Goal: Entertainment & Leisure: Consume media (video, audio)

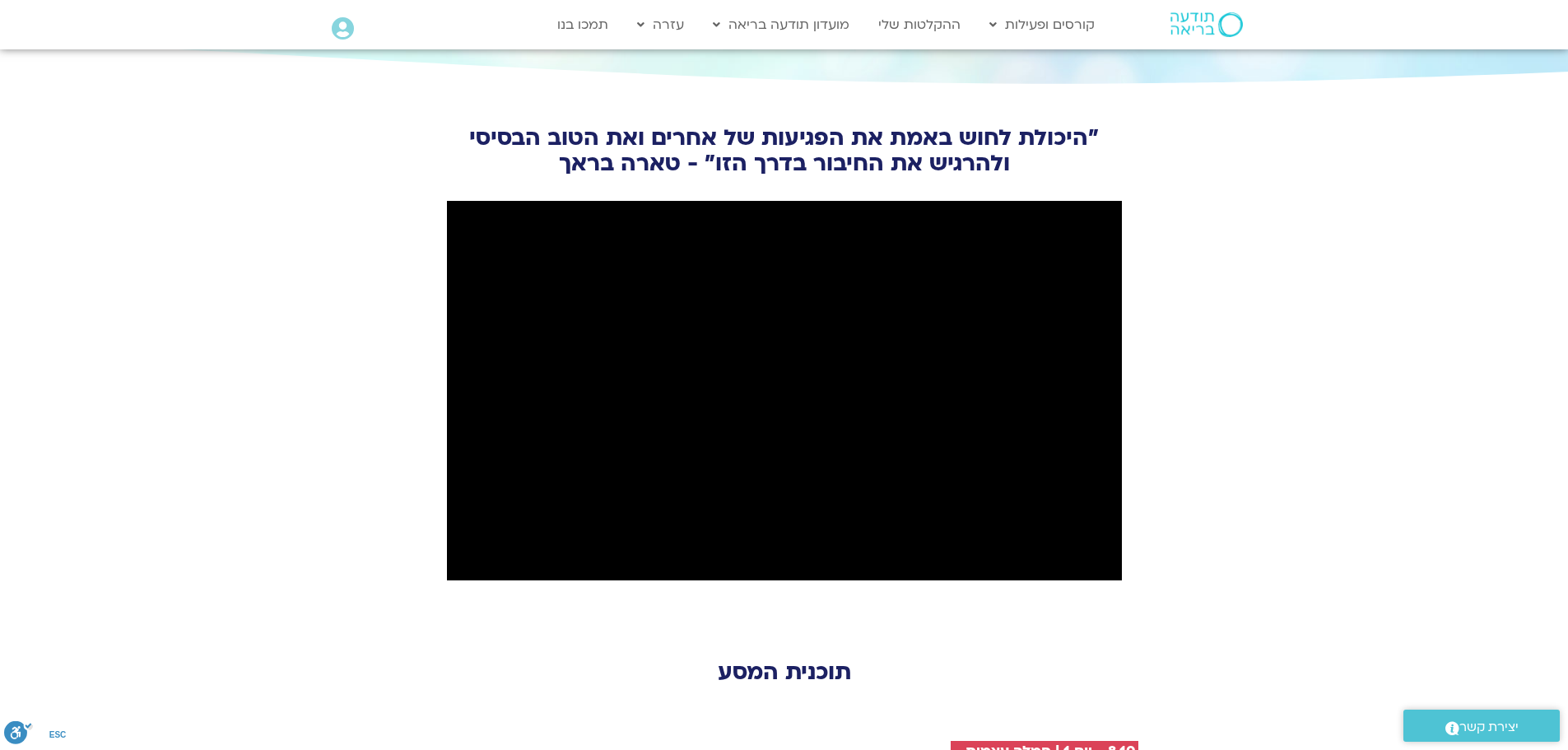
scroll to position [1811, 0]
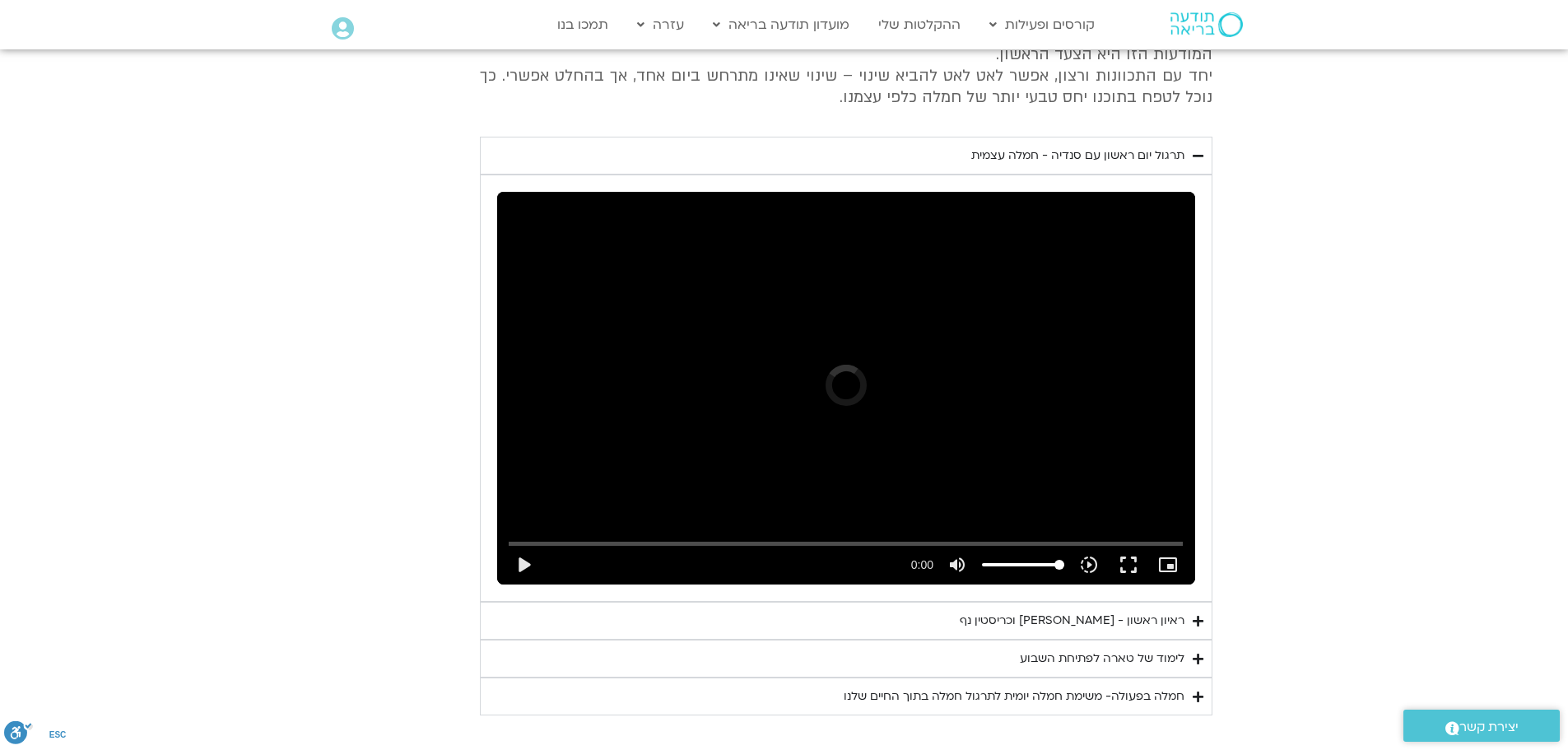
scroll to position [809, 0]
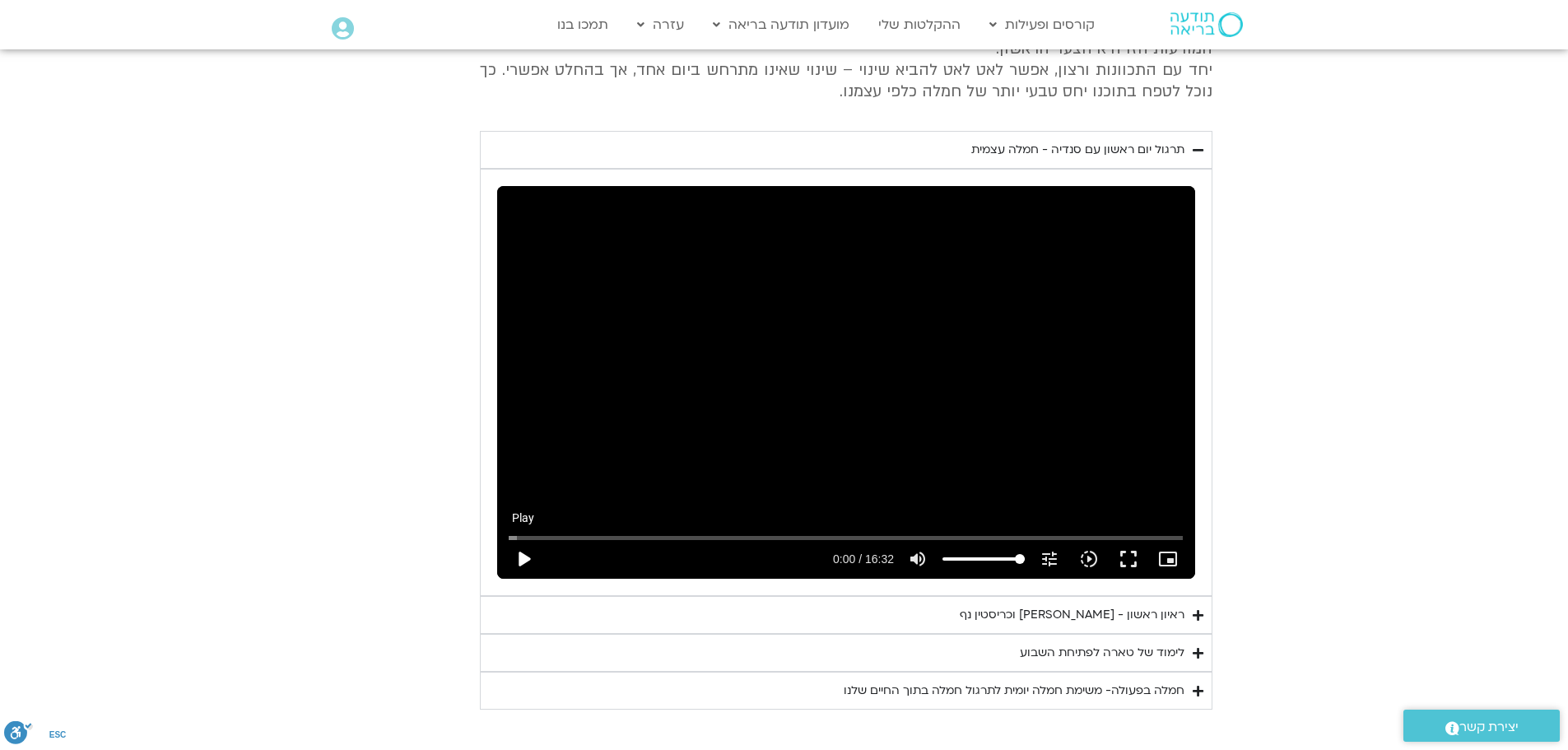
click at [523, 553] on button "play_arrow" at bounding box center [523, 558] width 40 height 40
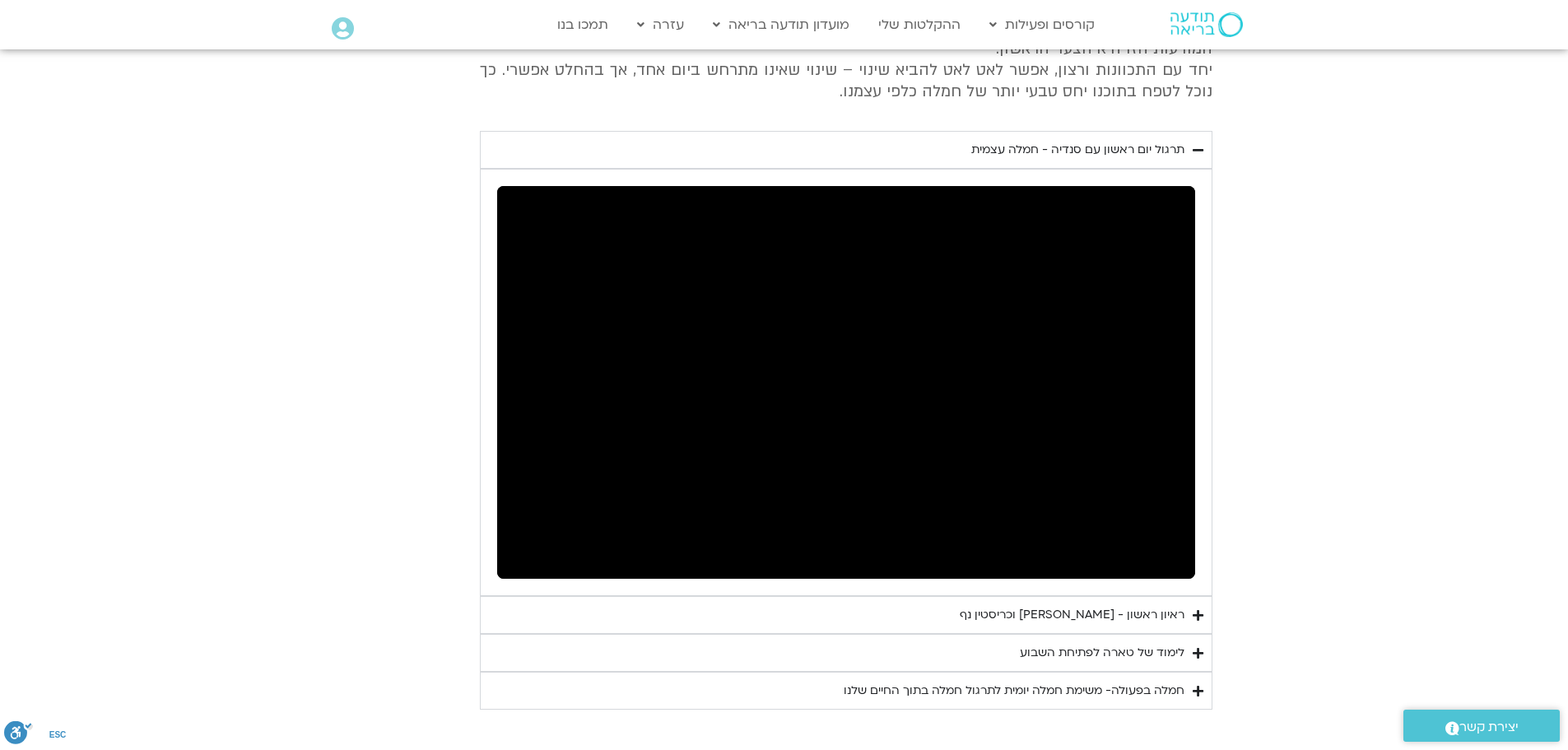
click at [1164, 688] on div "חמלה בפעולה- משימת חמלה יומית לתרגול חמלה בתוך החיים שלנו" at bounding box center [1014, 689] width 341 height 19
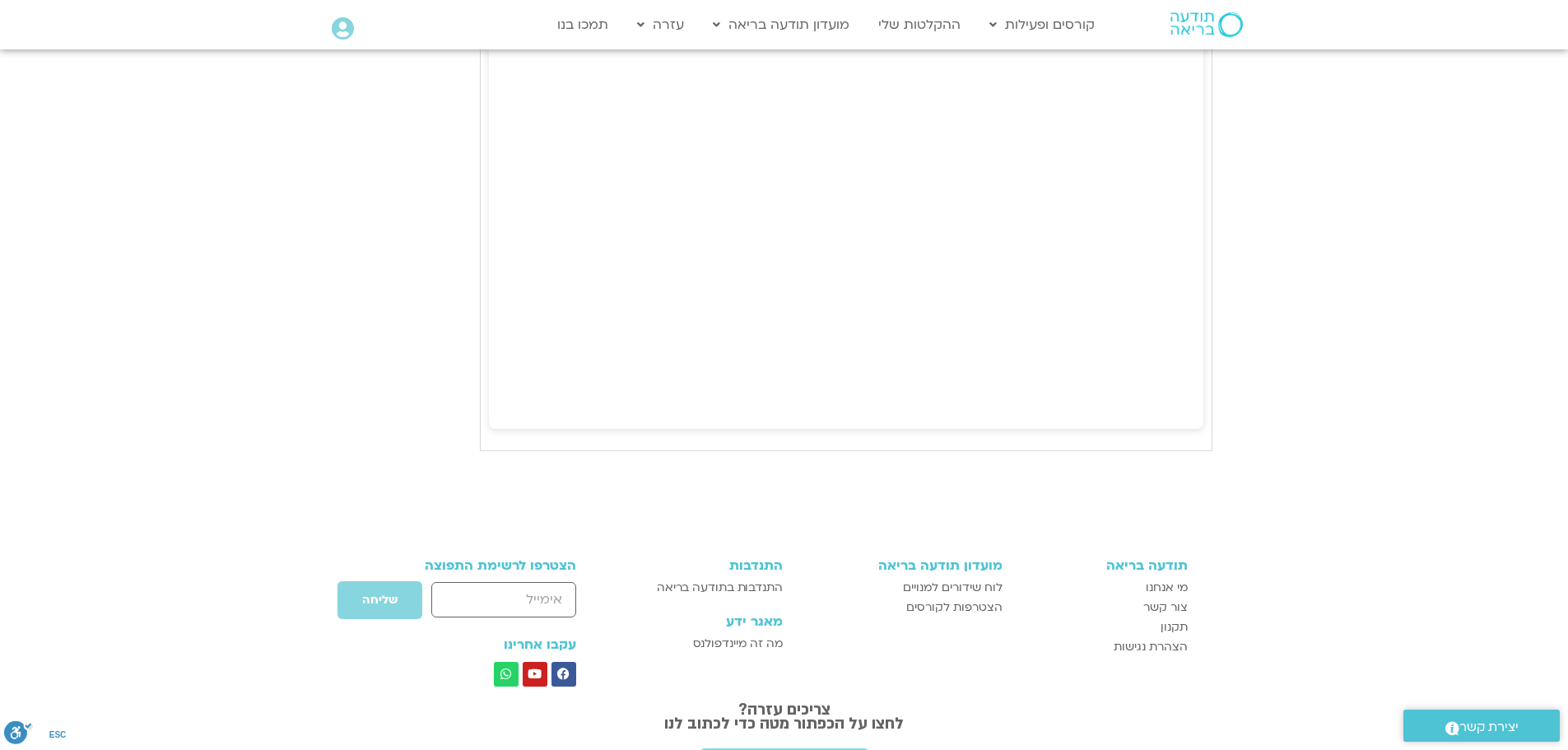
scroll to position [2043, 0]
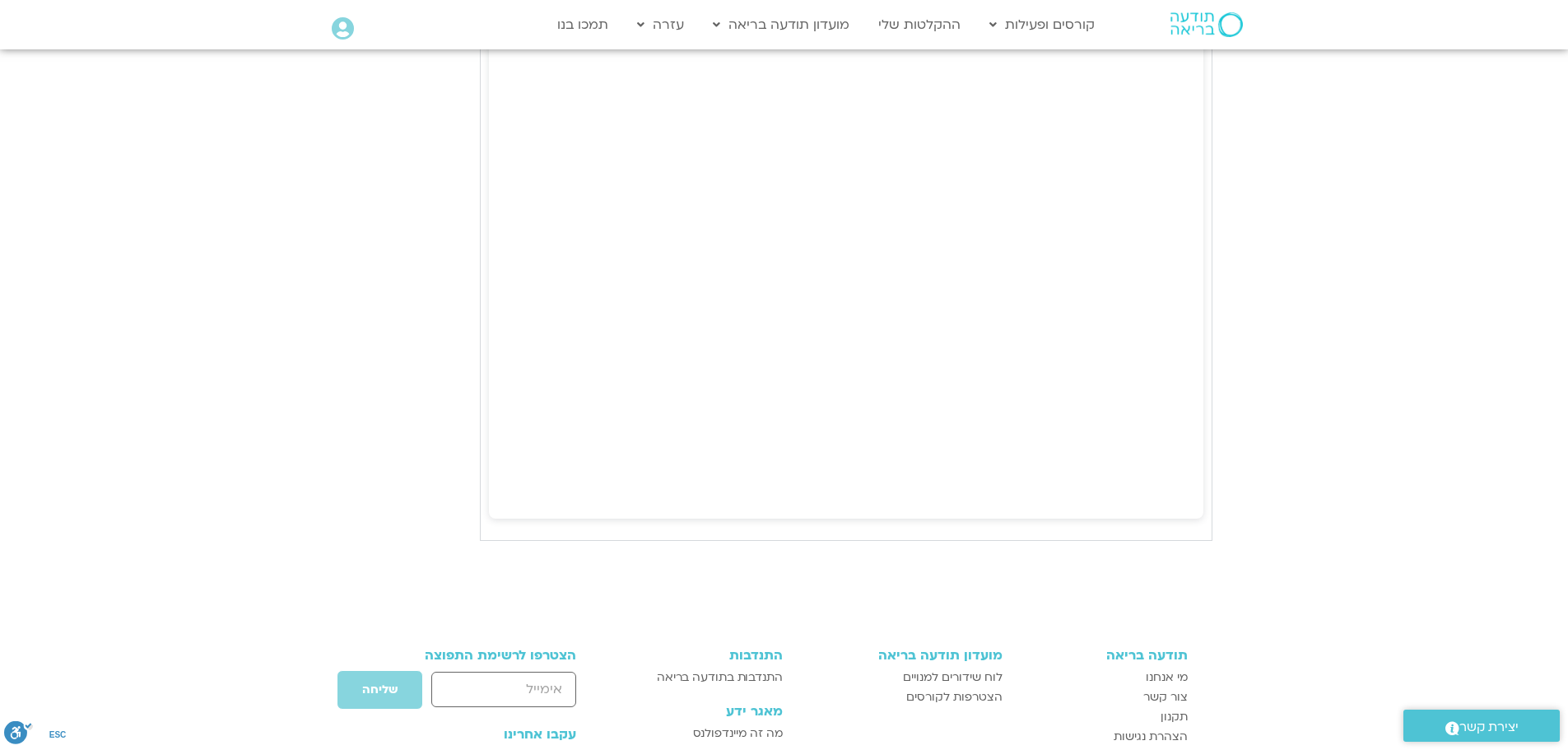
type input "992.52"
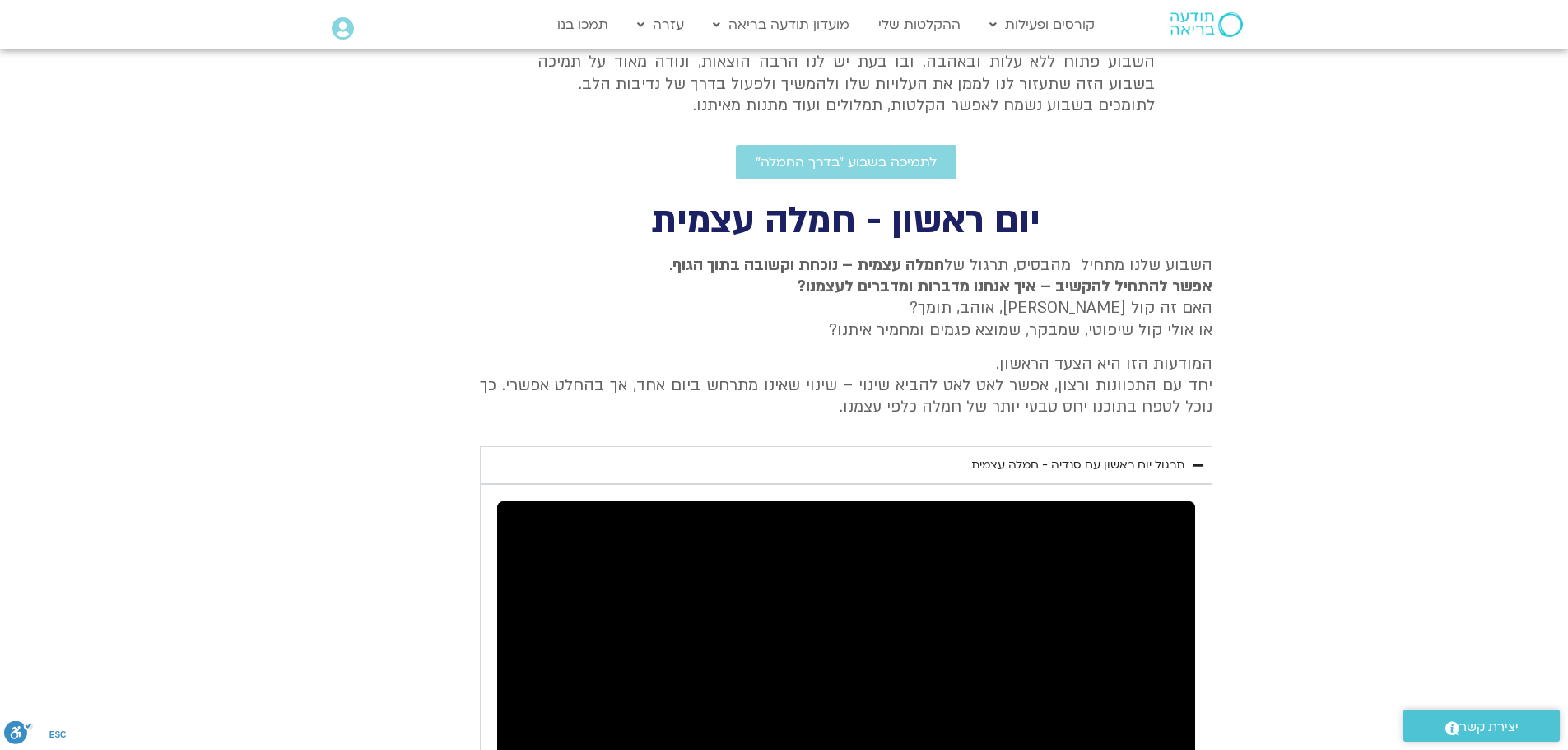
scroll to position [247, 0]
